Goal: Use online tool/utility: Utilize a website feature to perform a specific function

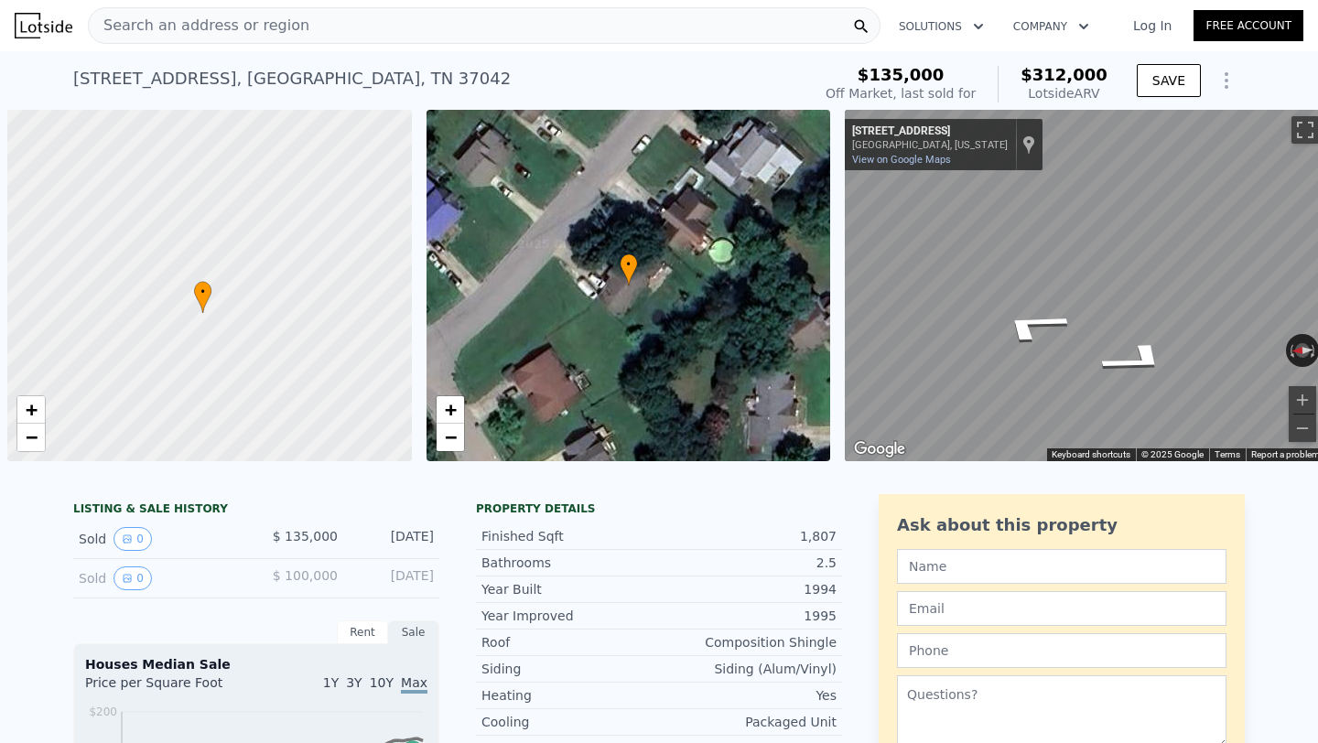
scroll to position [0, 7]
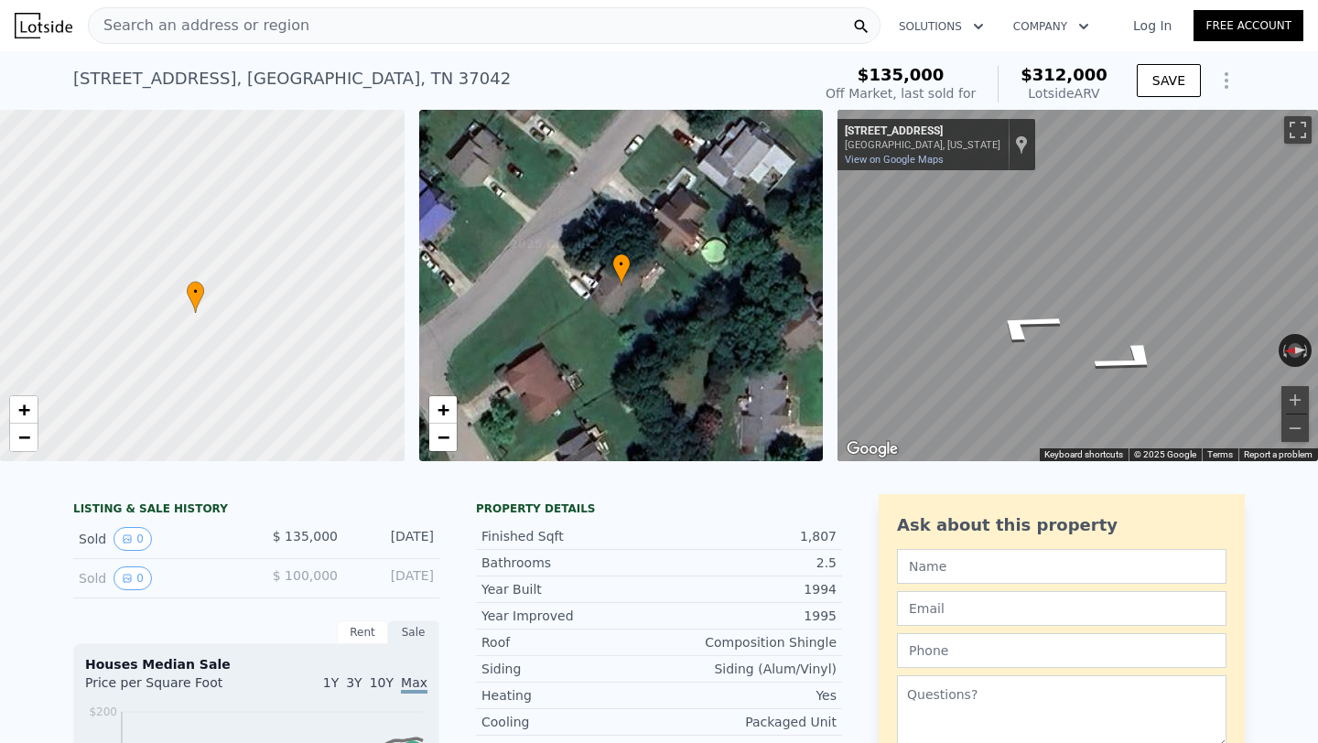
click at [293, 38] on div "Search an address or region" at bounding box center [484, 25] width 793 height 37
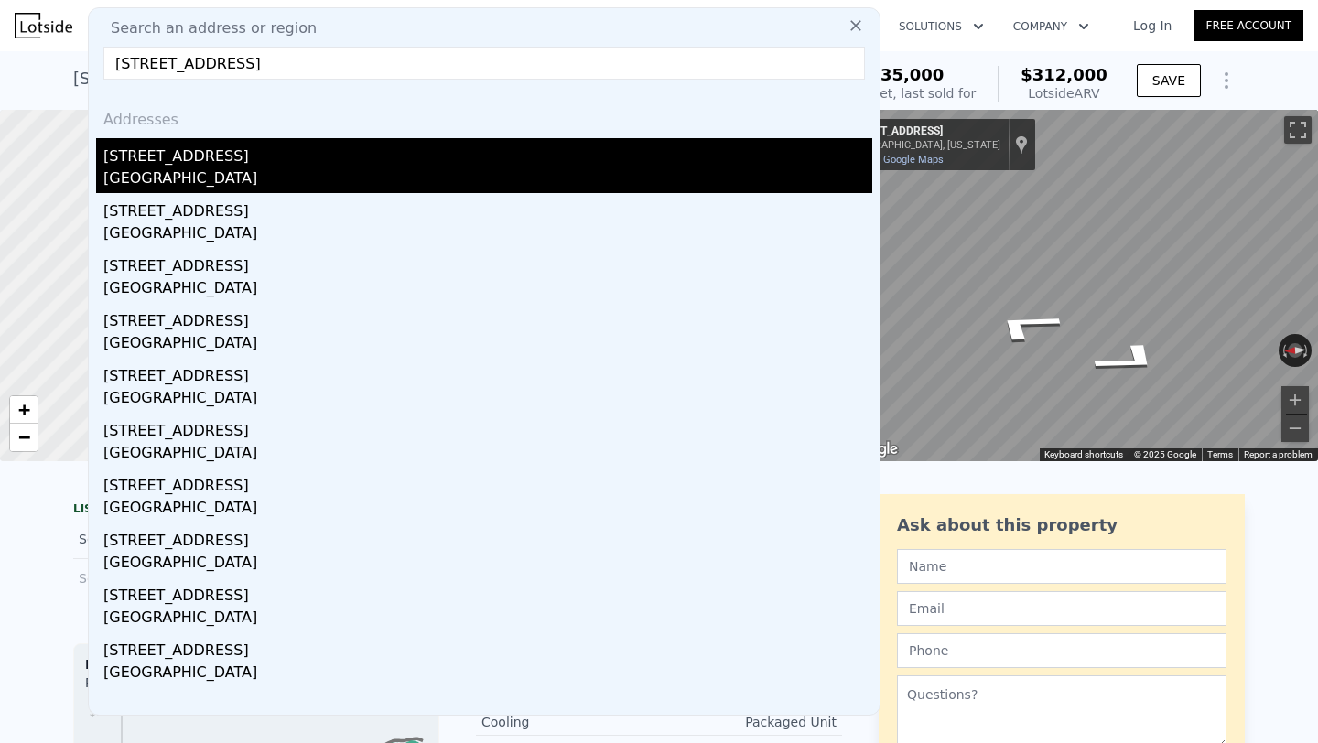
type input "[STREET_ADDRESS]"
click at [309, 162] on div "[STREET_ADDRESS]" at bounding box center [487, 152] width 769 height 29
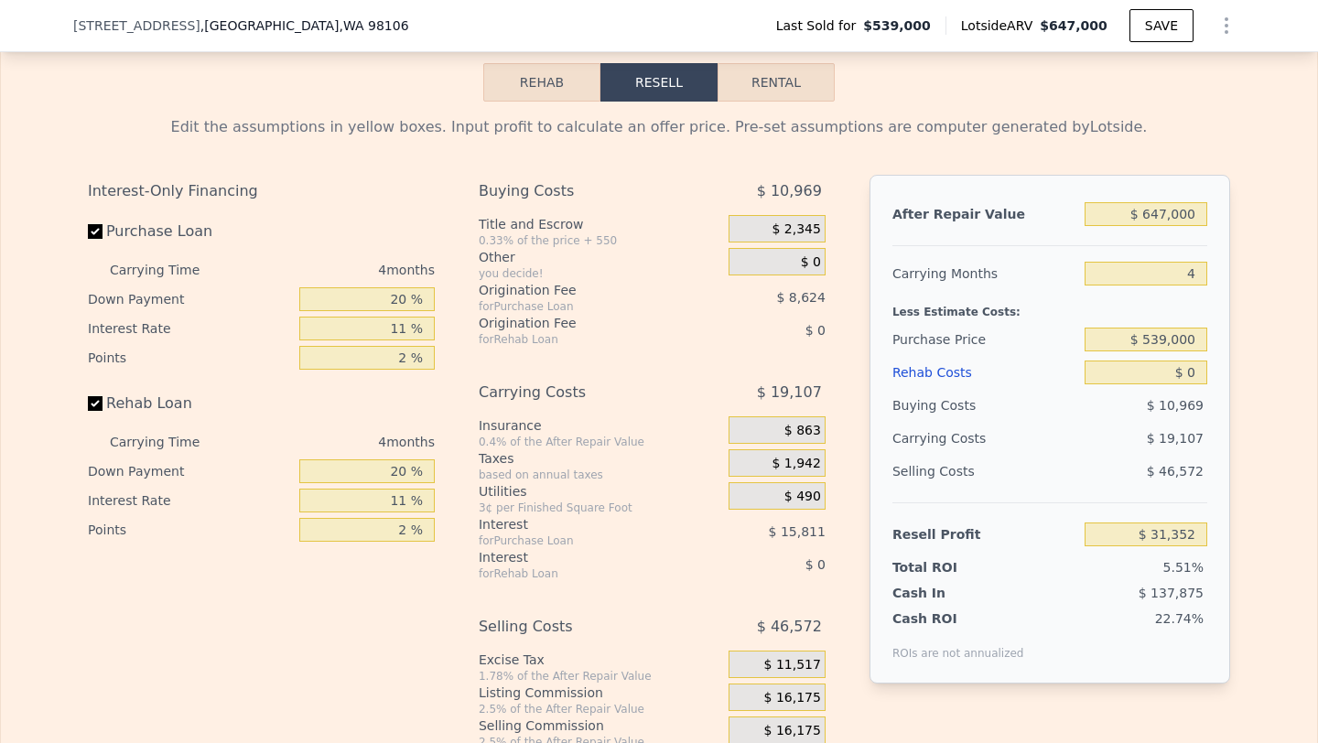
scroll to position [2874, 0]
click at [1158, 222] on input "$ 647,000" at bounding box center [1146, 216] width 123 height 24
click at [1153, 342] on input "$ 539,000" at bounding box center [1146, 342] width 123 height 24
type input "$ 500,000"
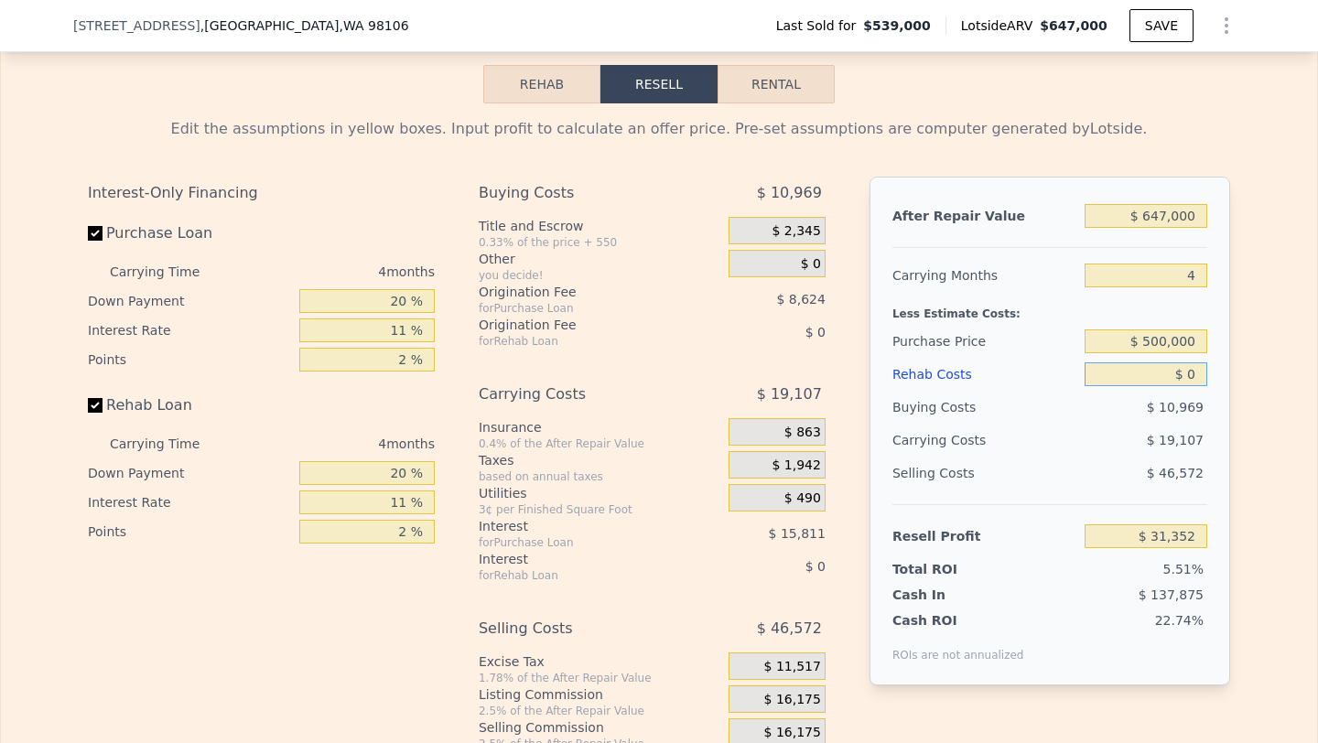
click at [1164, 379] on input "$ 0" at bounding box center [1146, 375] width 123 height 24
click at [1179, 375] on input "$ 0" at bounding box center [1146, 375] width 123 height 24
type input "$ 31,352"
click at [1179, 375] on input "$ 0" at bounding box center [1146, 375] width 123 height 24
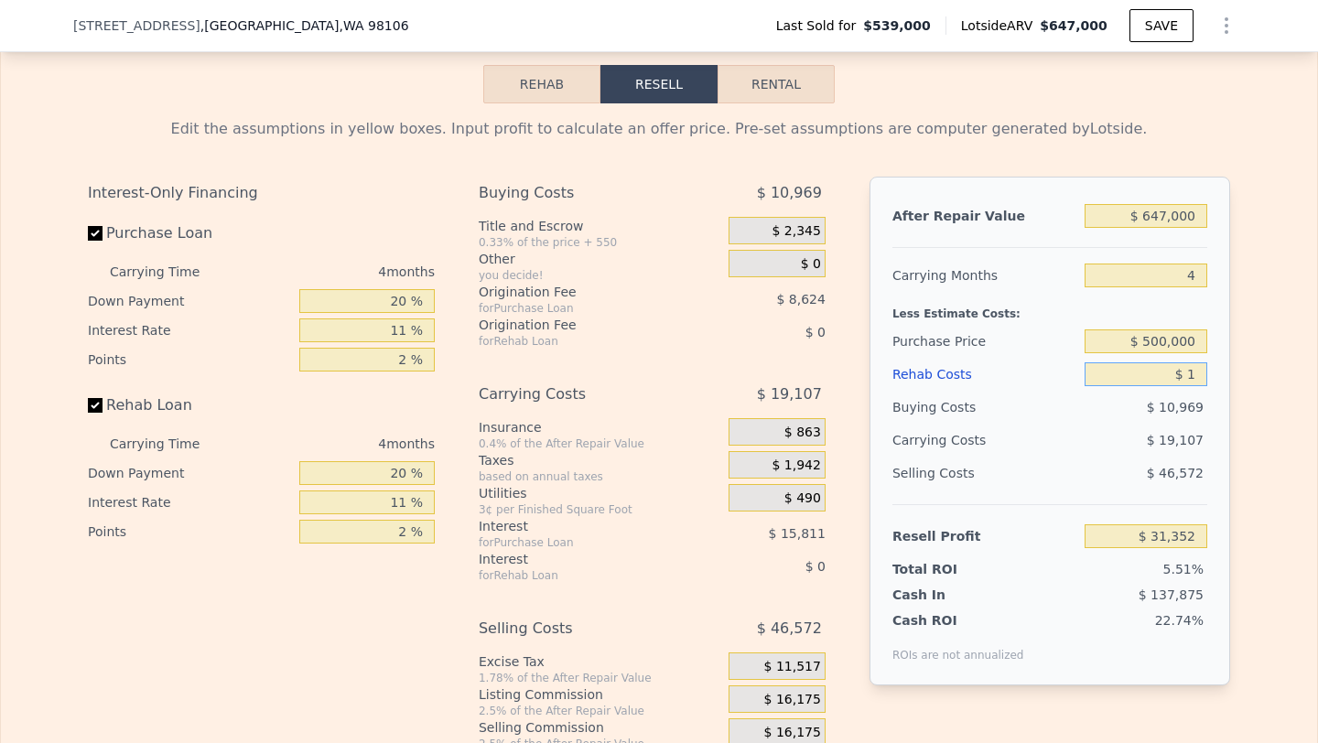
type input "$ 15"
type input "$ 31,337"
type input "$ 150"
type input "$ 31,196"
type input "$ 1,500"
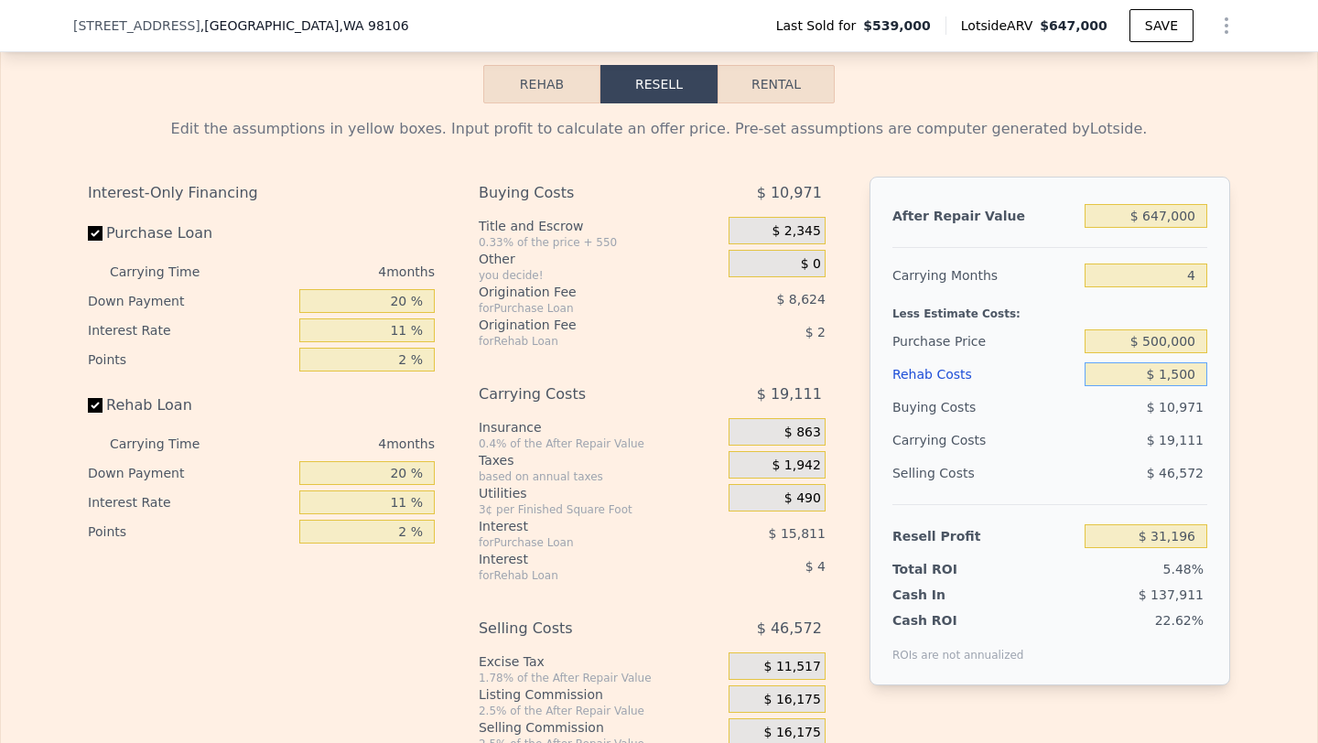
type input "$ 29,784"
type input "$ 15,000"
type input "$ 15,672"
type input "$ 15,000"
click at [1166, 338] on input "$ 500,000" at bounding box center [1146, 342] width 123 height 24
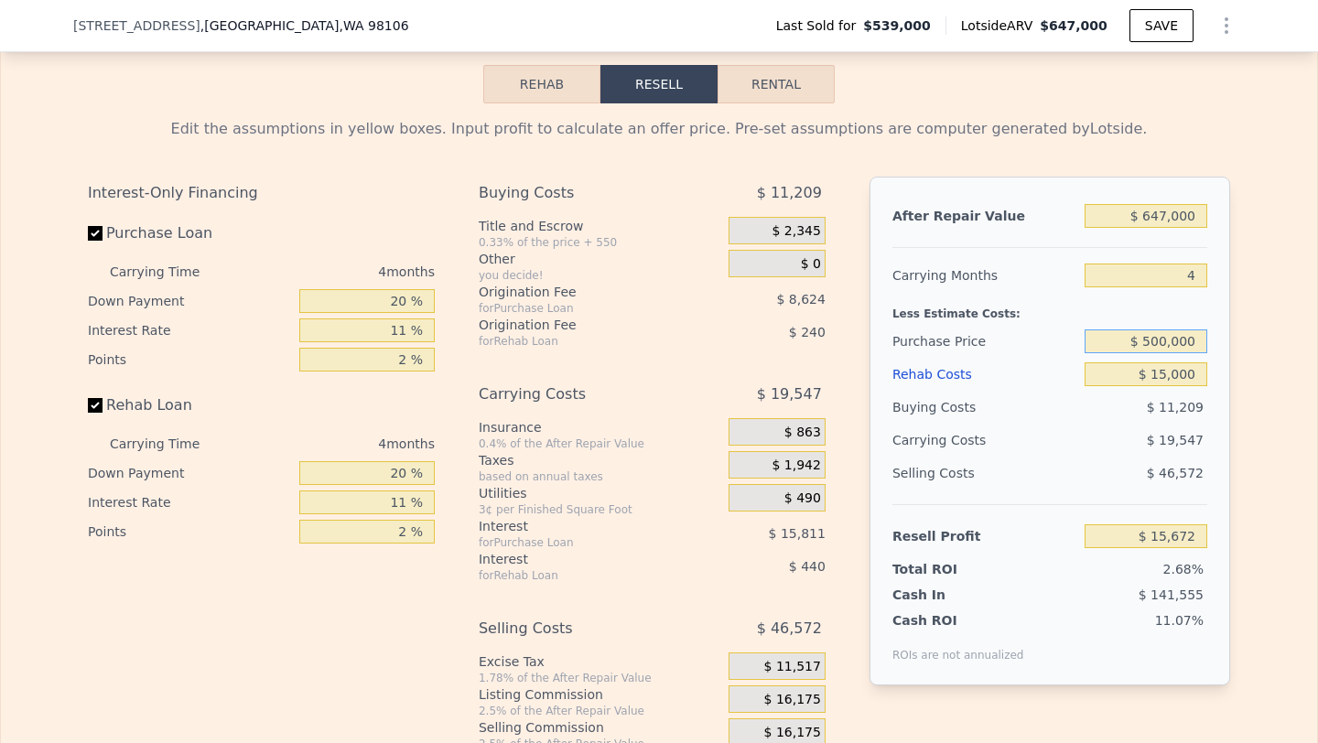
click at [1166, 338] on input "$ 500,000" at bounding box center [1146, 342] width 123 height 24
type input "$ 400,000"
type input "$ 161,439"
click at [1166, 338] on input "$ 400,000" at bounding box center [1146, 342] width 123 height 24
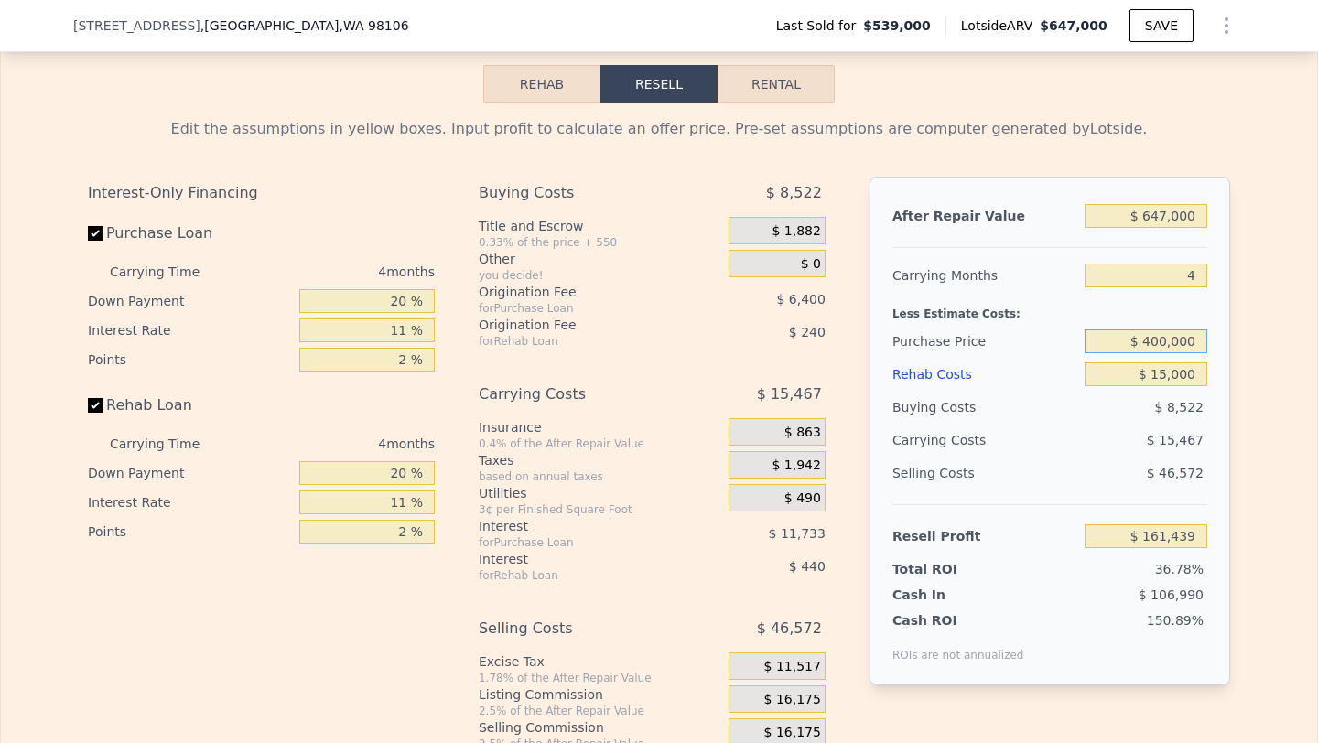
click at [1166, 338] on input "$ 400,000" at bounding box center [1146, 342] width 123 height 24
type input "$ 480,000"
type input "$ 77,545"
click at [1166, 342] on input "$ 480,000" at bounding box center [1146, 342] width 123 height 24
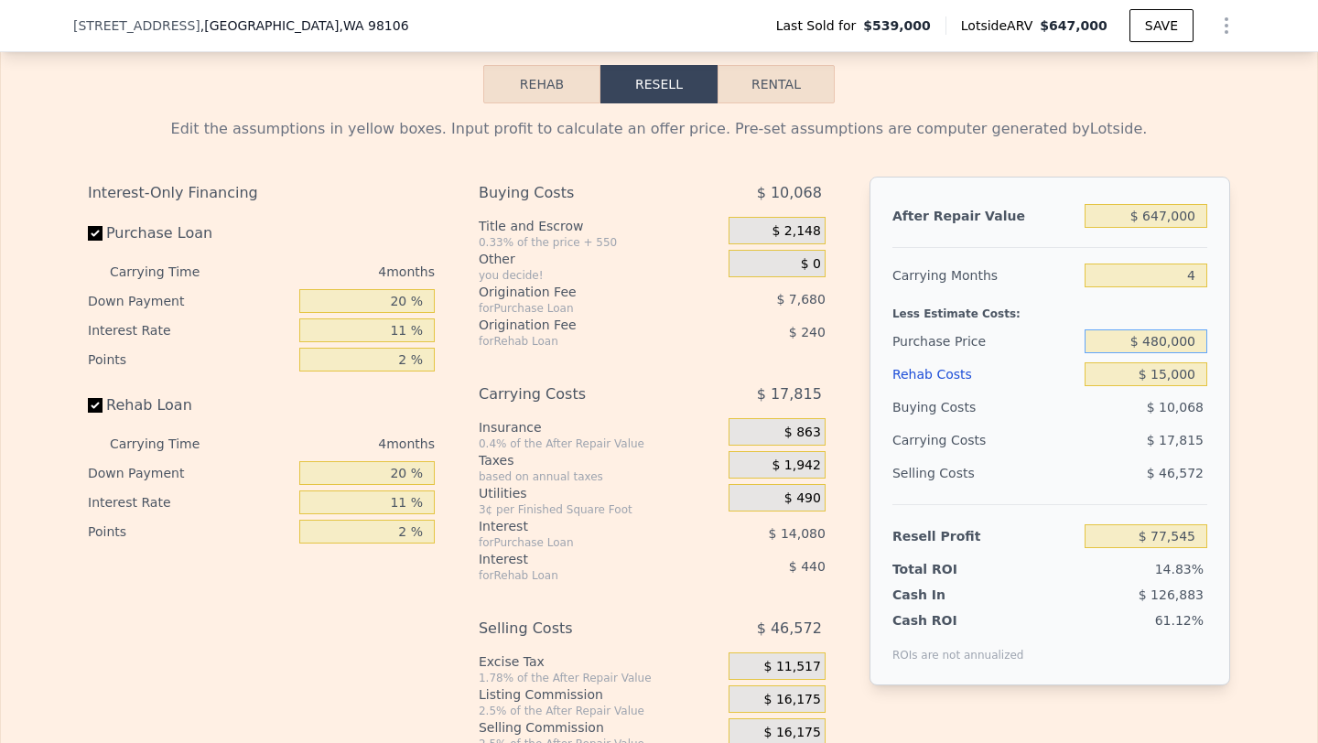
click at [1166, 342] on input "$ 480,000" at bounding box center [1146, 342] width 123 height 24
type input "$ 520,000"
type input "$ 35,599"
click at [1183, 216] on input "$ 647,000" at bounding box center [1146, 216] width 123 height 24
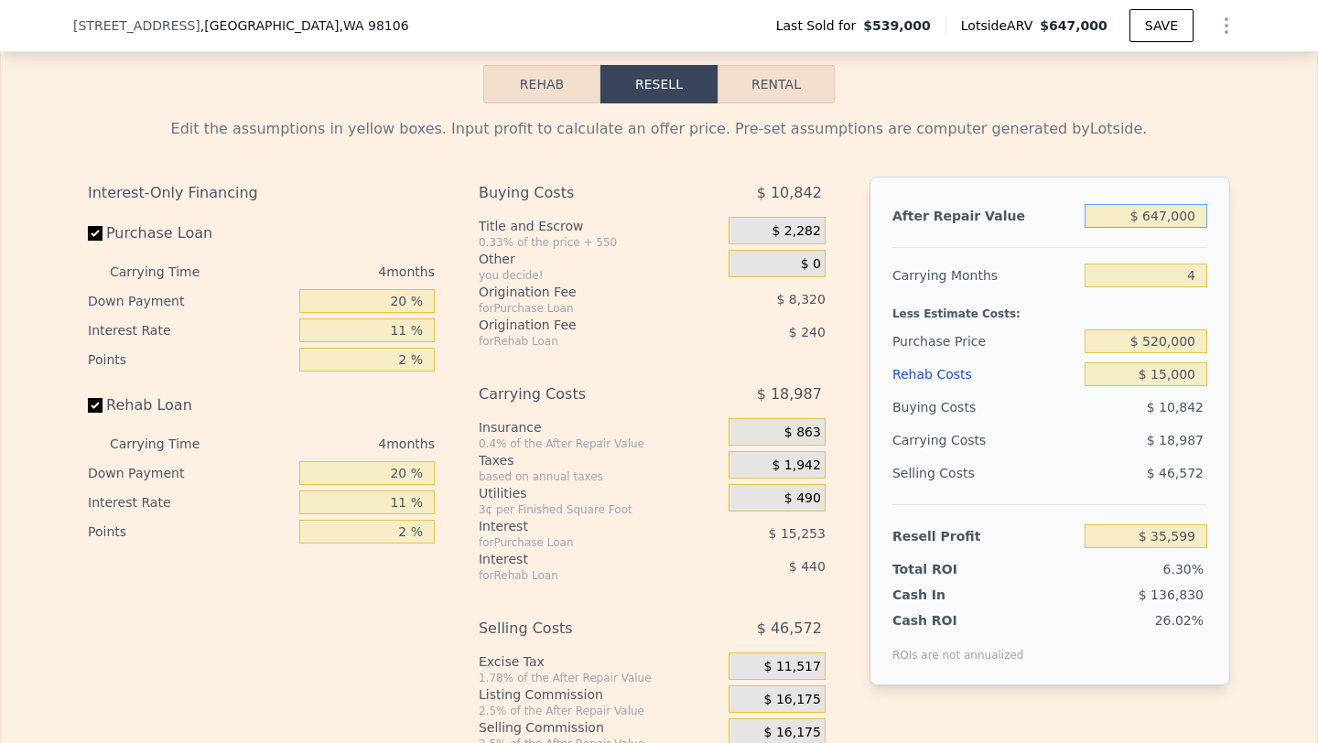
click at [1183, 216] on input "$ 647,000" at bounding box center [1146, 216] width 123 height 24
type input "$ 67"
type input "-$ 564,454"
type input "$ 675"
type input "-$ 563,890"
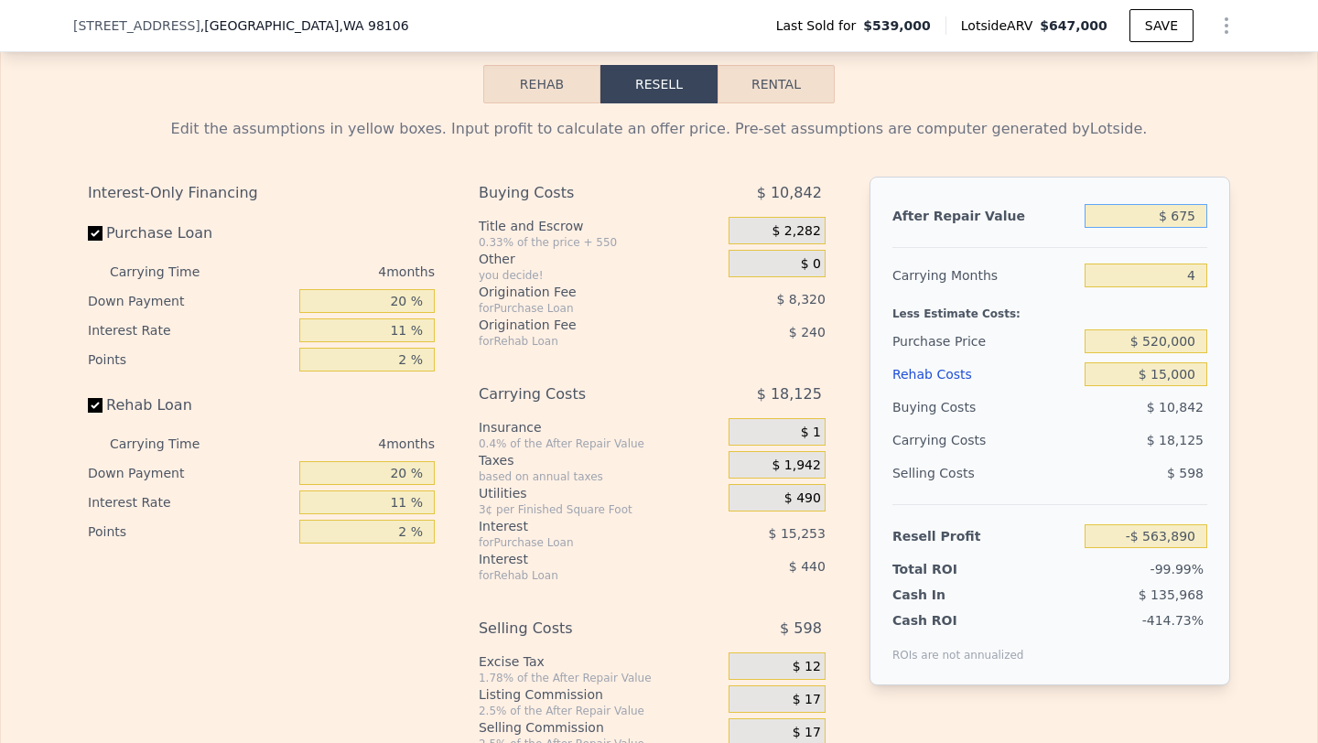
type input "$ 6,750"
type input "-$ 558,255"
type input "$ 67,500"
type input "-$ 501,909"
type input "$ 675,000"
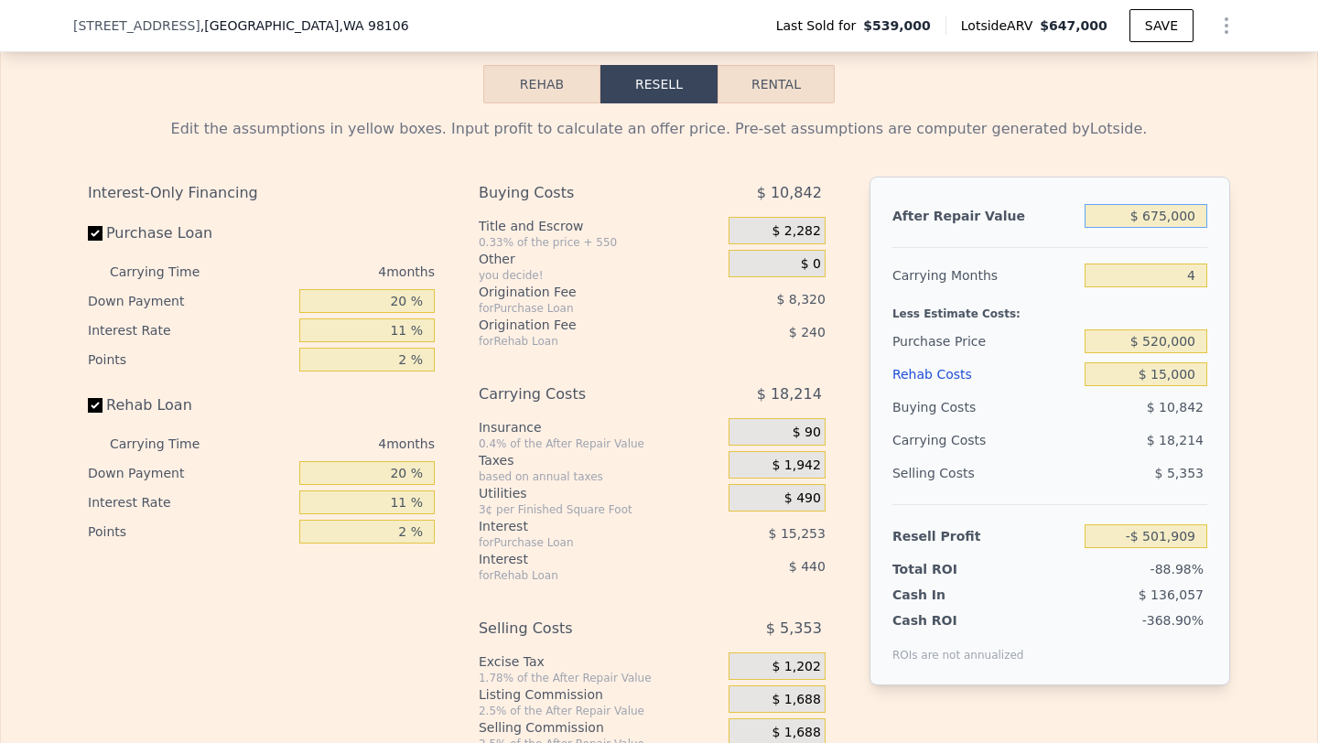
type input "$ 61,571"
type input "$ 675,000"
